Goal: Information Seeking & Learning: Learn about a topic

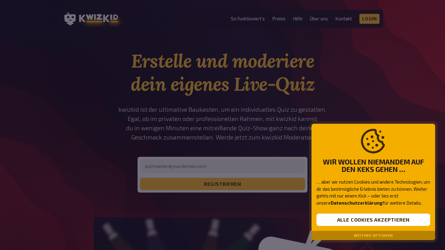
click at [378, 236] on button "Weitere Optionen" at bounding box center [373, 236] width 39 height 4
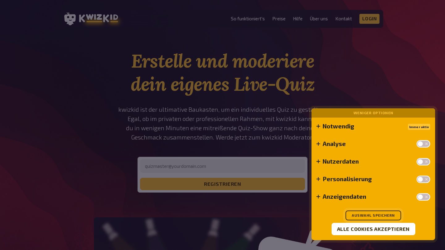
click at [377, 213] on button "Auswahl speichern" at bounding box center [374, 216] width 56 height 10
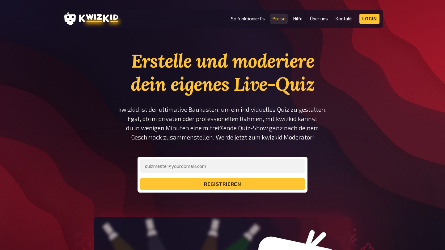
click at [278, 19] on link "Preise" at bounding box center [278, 18] width 13 height 5
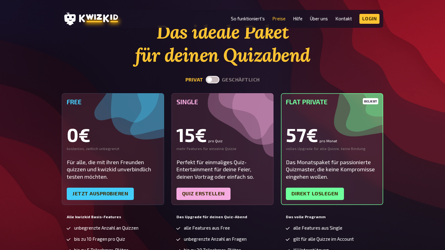
scroll to position [29, 0]
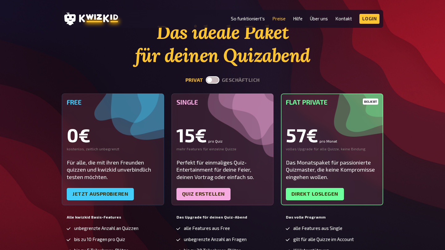
click at [213, 79] on label at bounding box center [213, 79] width 14 height 7
click at [206, 76] on input "checkbox" at bounding box center [206, 76] width 0 height 0
checkbox input "true"
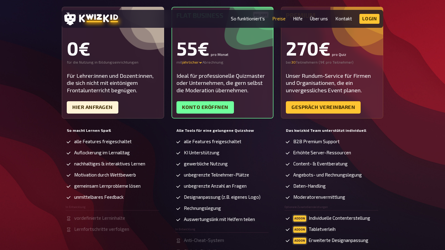
scroll to position [114, 0]
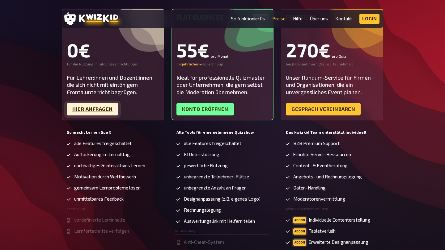
click at [88, 108] on link "Hier Anfragen" at bounding box center [93, 109] width 52 height 12
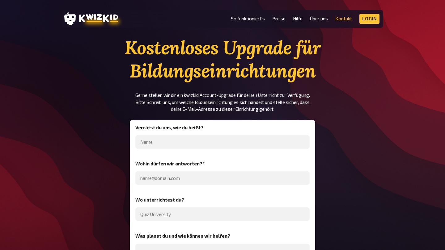
scroll to position [12, 0]
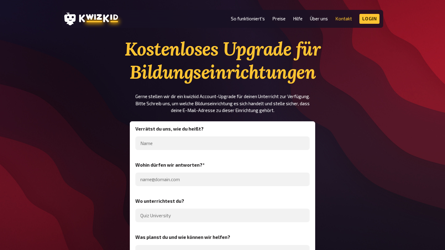
click at [107, 111] on section "Kostenloses Upgrade für Bildungseinrichtungen Gerne stellen wir dir ein kwizkid…" at bounding box center [222, 186] width 321 height 299
